Goal: Transaction & Acquisition: Download file/media

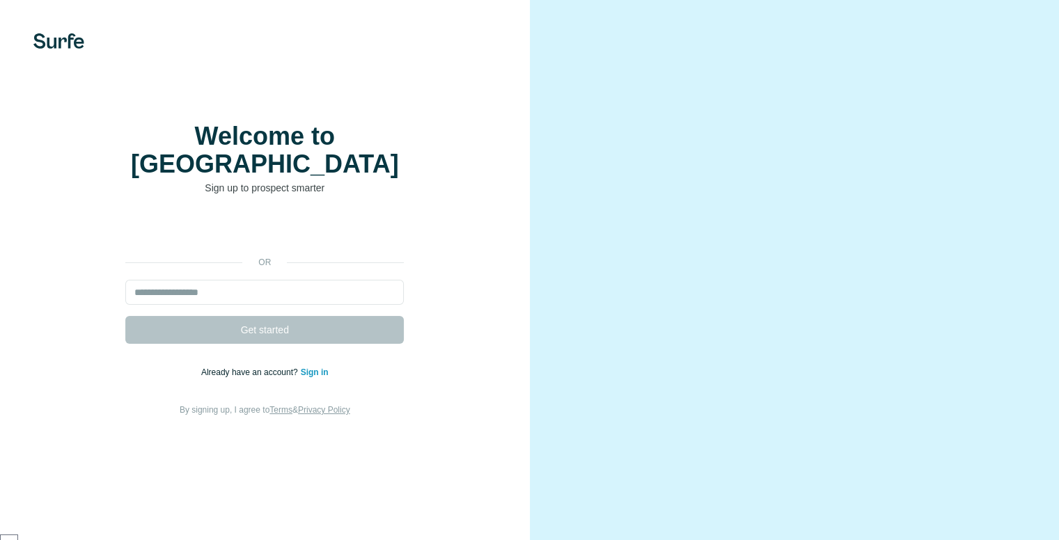
scroll to position [1759, 0]
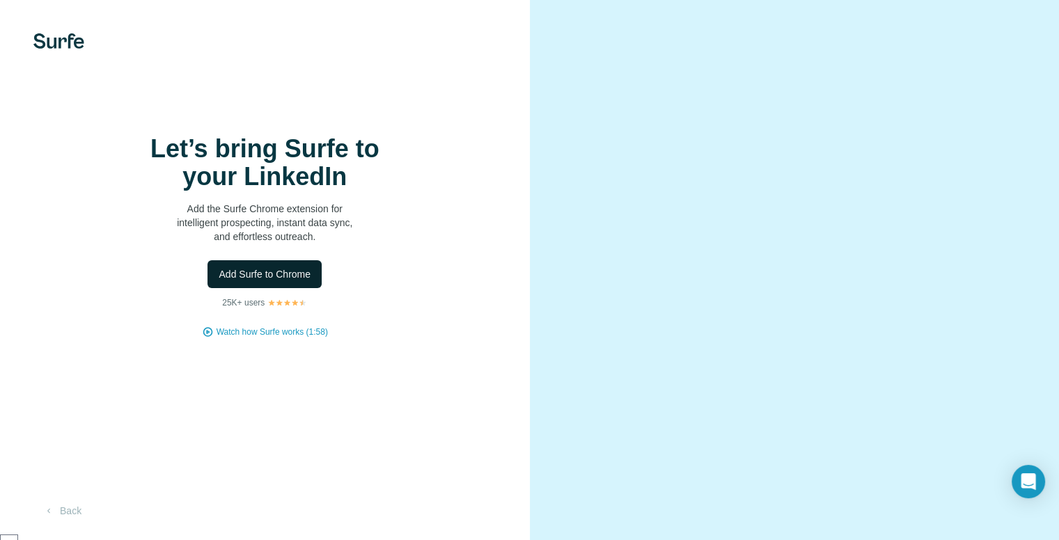
click at [296, 281] on span "Add Surfe to Chrome" at bounding box center [265, 274] width 92 height 14
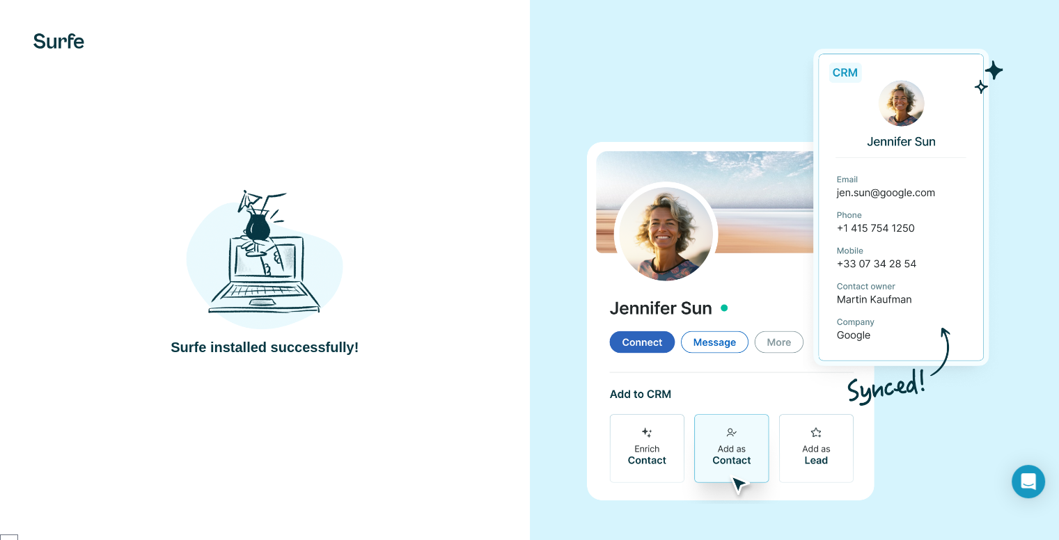
click at [1000, 73] on img at bounding box center [794, 271] width 416 height 465
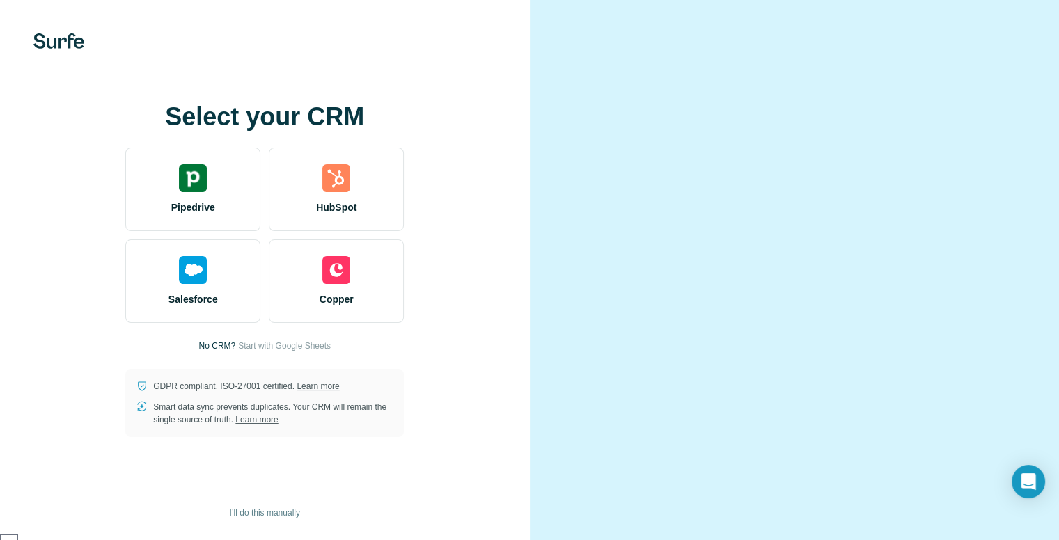
click at [995, 233] on video at bounding box center [795, 270] width 452 height 226
